Goal: Task Accomplishment & Management: Complete application form

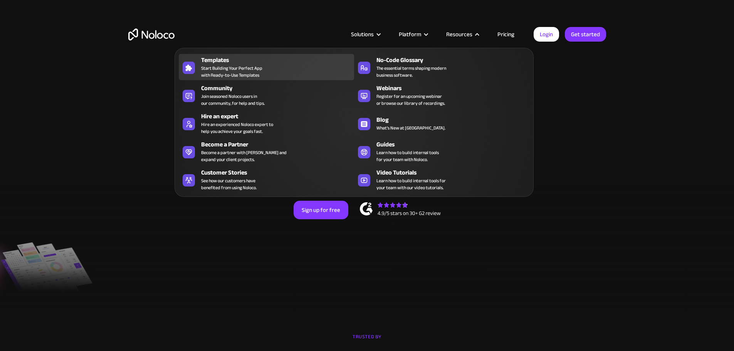
click at [234, 59] on link "Templates Start Building Your Perfect App with Ready-to-Use Templates" at bounding box center [266, 67] width 175 height 26
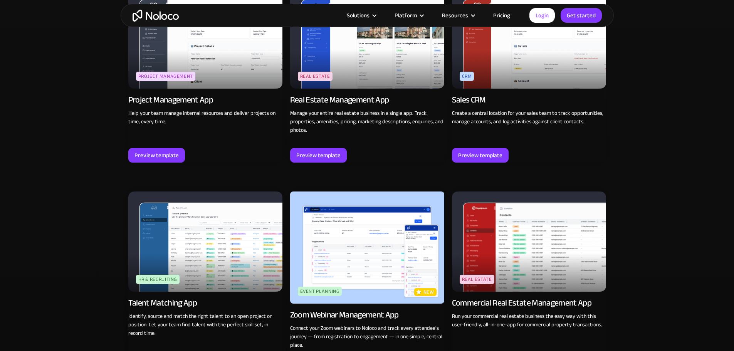
scroll to position [1580, 0]
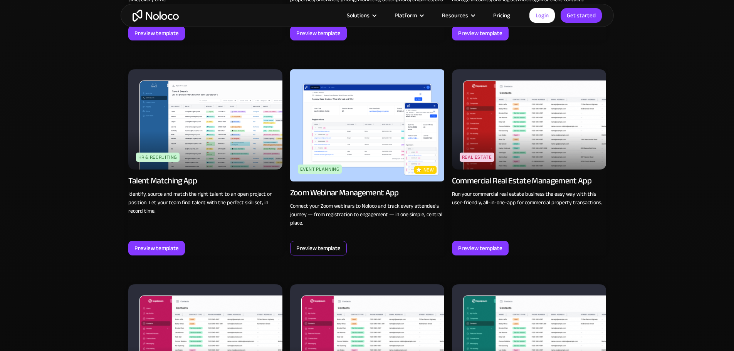
click at [336, 241] on div "Preview template" at bounding box center [318, 248] width 57 height 15
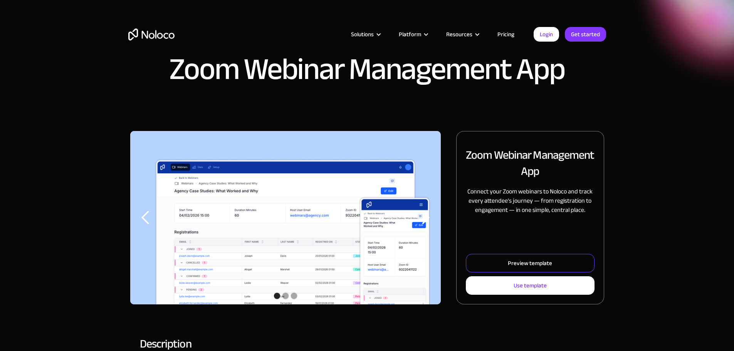
click at [522, 268] on div "Preview template" at bounding box center [530, 263] width 44 height 10
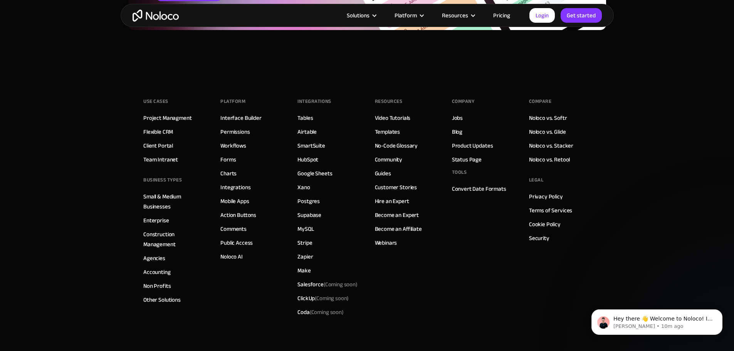
scroll to position [1110, 0]
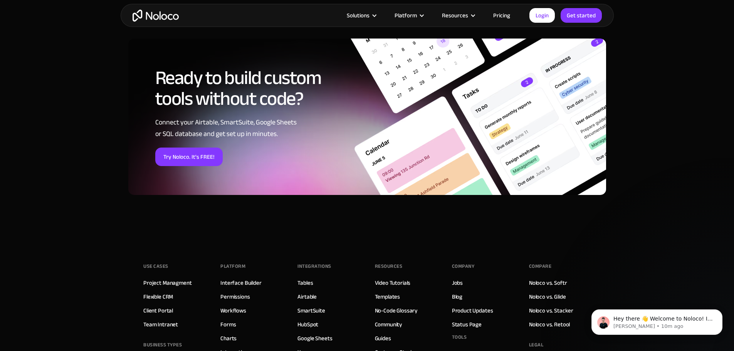
click at [158, 16] on img "home" at bounding box center [156, 16] width 46 height 12
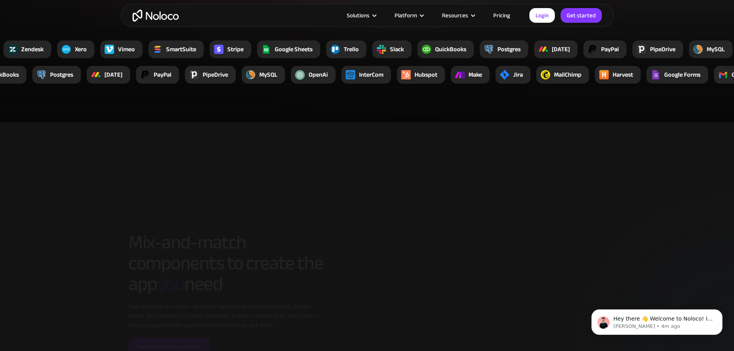
scroll to position [1310, 0]
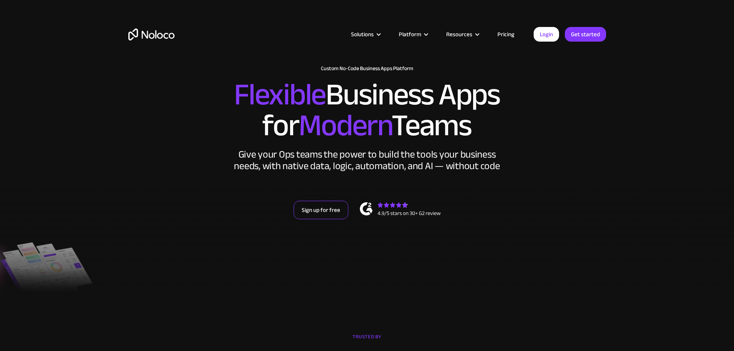
click at [341, 219] on link "Sign up for free" at bounding box center [321, 210] width 55 height 18
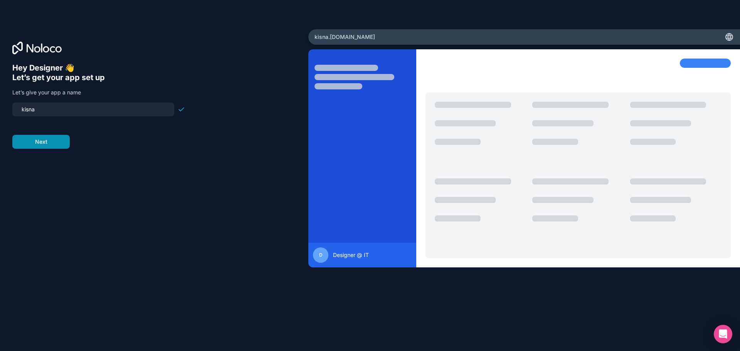
click at [29, 135] on button "Next" at bounding box center [40, 142] width 57 height 14
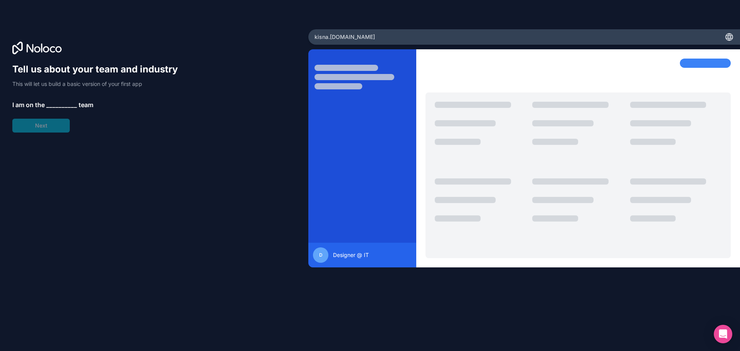
click at [53, 123] on div "Tell us about your team and industry This will let us build a basic version of …" at bounding box center [98, 97] width 173 height 69
click at [56, 104] on span "__________" at bounding box center [61, 104] width 31 height 9
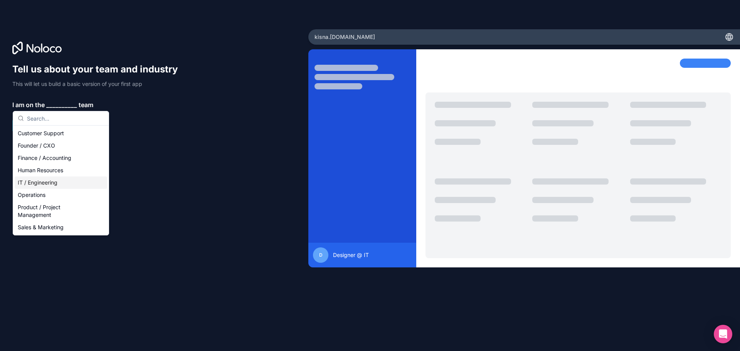
click at [60, 184] on div "IT / Engineering" at bounding box center [61, 182] width 92 height 12
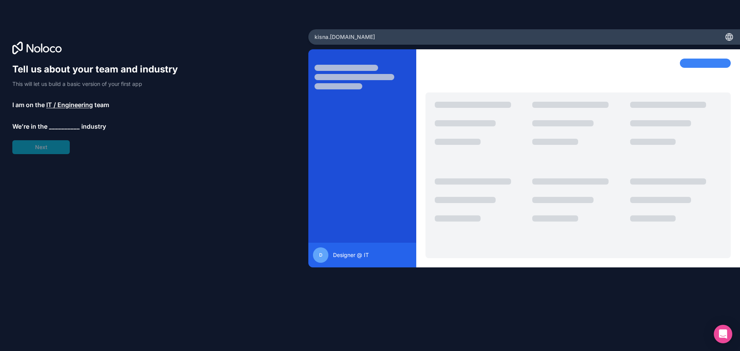
click at [44, 147] on div "Tell us about your team and industry This will let us build a basic version of …" at bounding box center [98, 108] width 173 height 91
click at [49, 132] on div "Tell us about your team and industry This will let us build a basic version of …" at bounding box center [98, 108] width 173 height 91
click at [57, 125] on span "__________" at bounding box center [64, 126] width 31 height 9
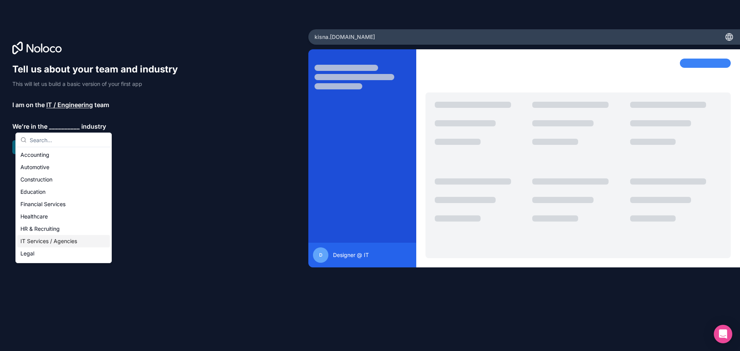
click at [48, 239] on div "IT Services / Agencies" at bounding box center [63, 241] width 92 height 12
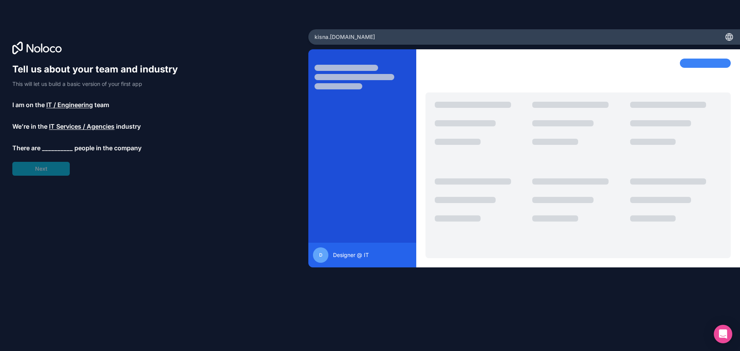
click at [54, 171] on div "Tell us about your team and industry This will let us build a basic version of …" at bounding box center [98, 119] width 173 height 113
click at [50, 141] on div "Tell us about your team and industry This will let us build a basic version of …" at bounding box center [98, 119] width 173 height 113
click at [52, 149] on span "__________" at bounding box center [57, 147] width 31 height 9
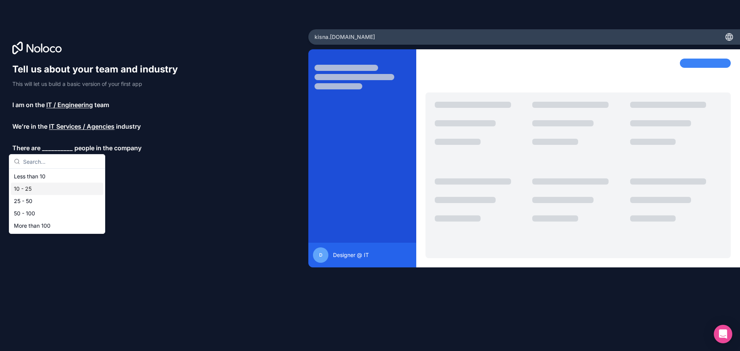
click at [54, 179] on div "Less than 10" at bounding box center [57, 176] width 92 height 12
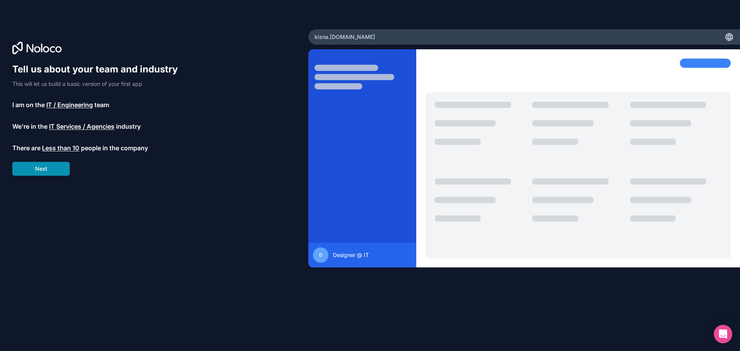
click at [60, 173] on button "Next" at bounding box center [40, 169] width 57 height 14
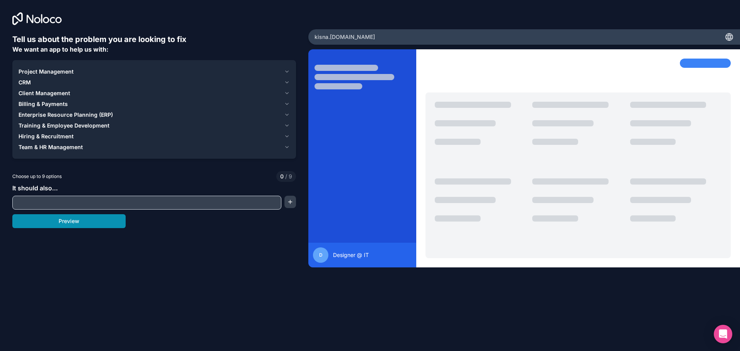
click at [71, 217] on button "Preview" at bounding box center [68, 221] width 113 height 14
click at [97, 146] on div "Team & HR Management" at bounding box center [149, 147] width 262 height 8
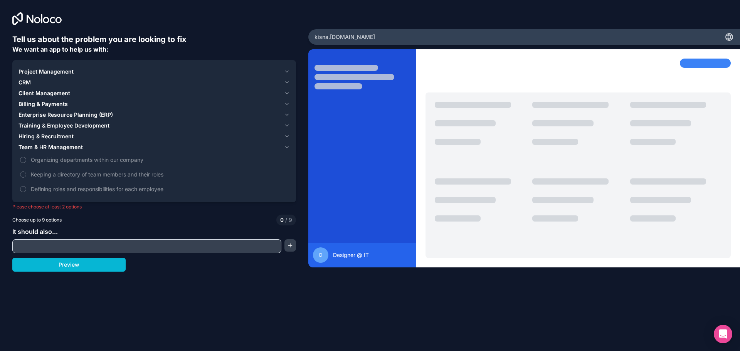
click at [63, 94] on span "Client Management" at bounding box center [44, 93] width 52 height 8
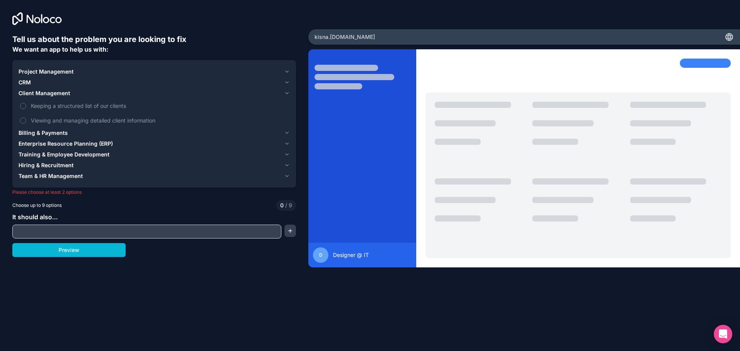
click at [49, 86] on div "CRM" at bounding box center [149, 83] width 262 height 8
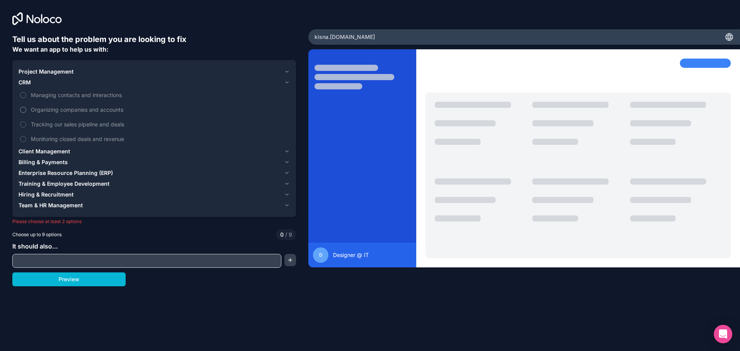
click at [36, 114] on label "Organizing companies and accounts" at bounding box center [153, 109] width 271 height 14
click at [26, 113] on button "Organizing companies and accounts" at bounding box center [23, 110] width 6 height 6
click at [39, 97] on span "Managing contacts and interactions" at bounding box center [159, 95] width 257 height 8
click at [26, 97] on button "Managing contacts and interactions" at bounding box center [23, 95] width 6 height 6
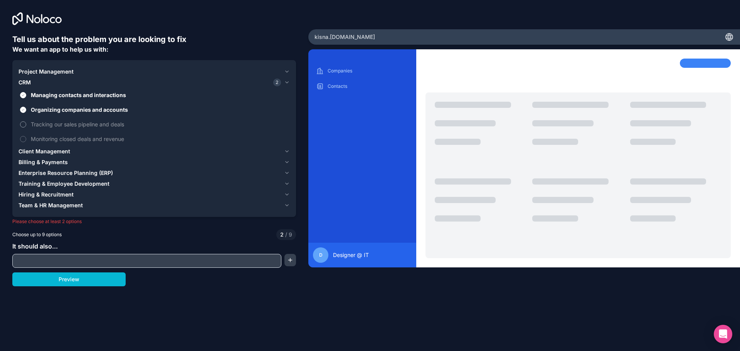
click at [47, 129] on label "Tracking our sales pipeline and deals" at bounding box center [153, 124] width 271 height 14
click at [26, 128] on button "Tracking our sales pipeline and deals" at bounding box center [23, 124] width 6 height 6
click at [48, 135] on span "Monitoring closed deals and revenue" at bounding box center [159, 139] width 257 height 8
click at [26, 136] on button "Monitoring closed deals and revenue" at bounding box center [23, 139] width 6 height 6
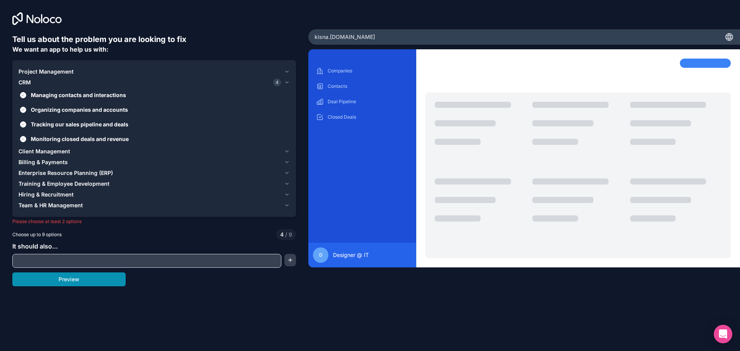
click at [74, 284] on button "Preview" at bounding box center [68, 279] width 113 height 14
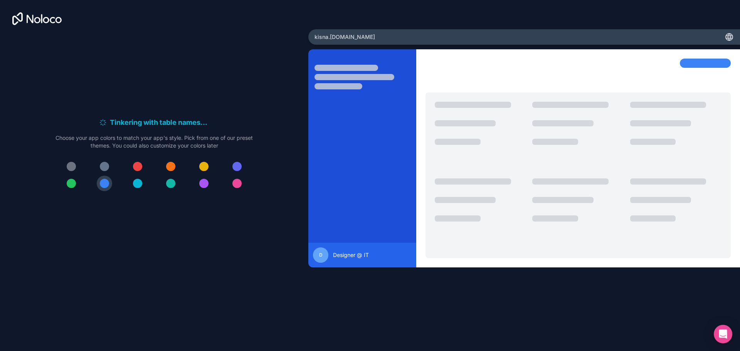
click at [45, 21] on icon at bounding box center [36, 18] width 49 height 13
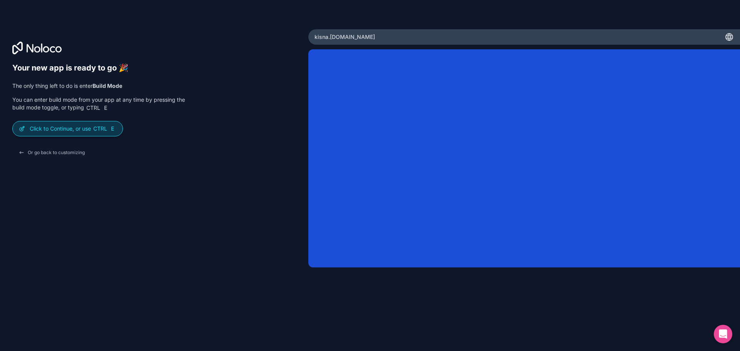
click at [70, 129] on p "Click to Continue, or use Ctrl E" at bounding box center [73, 129] width 87 height 8
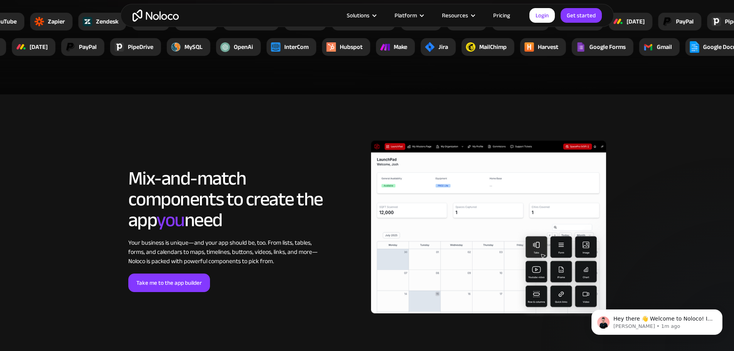
click at [157, 16] on img "home" at bounding box center [156, 16] width 46 height 12
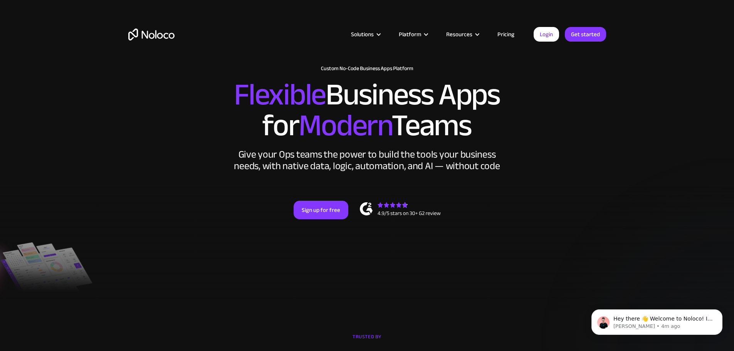
click at [164, 39] on img "home" at bounding box center [151, 35] width 46 height 12
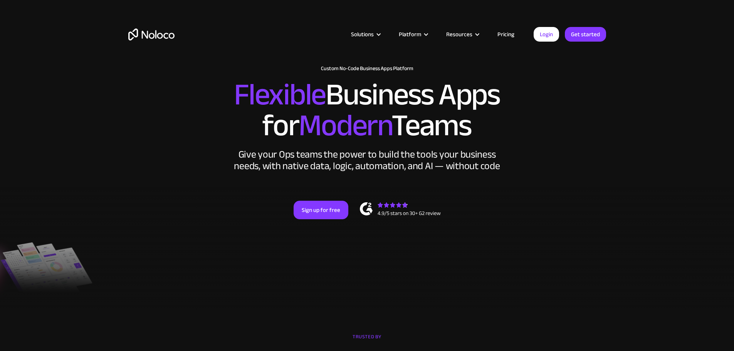
click at [544, 37] on link "Login" at bounding box center [546, 34] width 25 height 15
